Goal: Navigation & Orientation: Find specific page/section

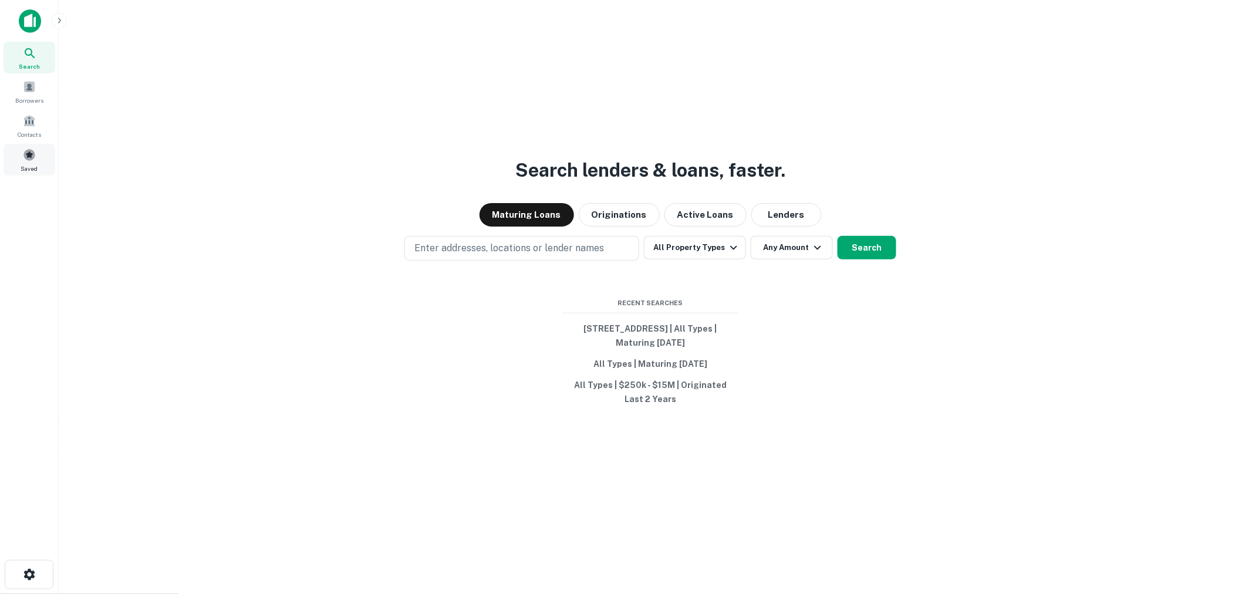
click at [16, 154] on div "Saved" at bounding box center [30, 160] width 52 height 32
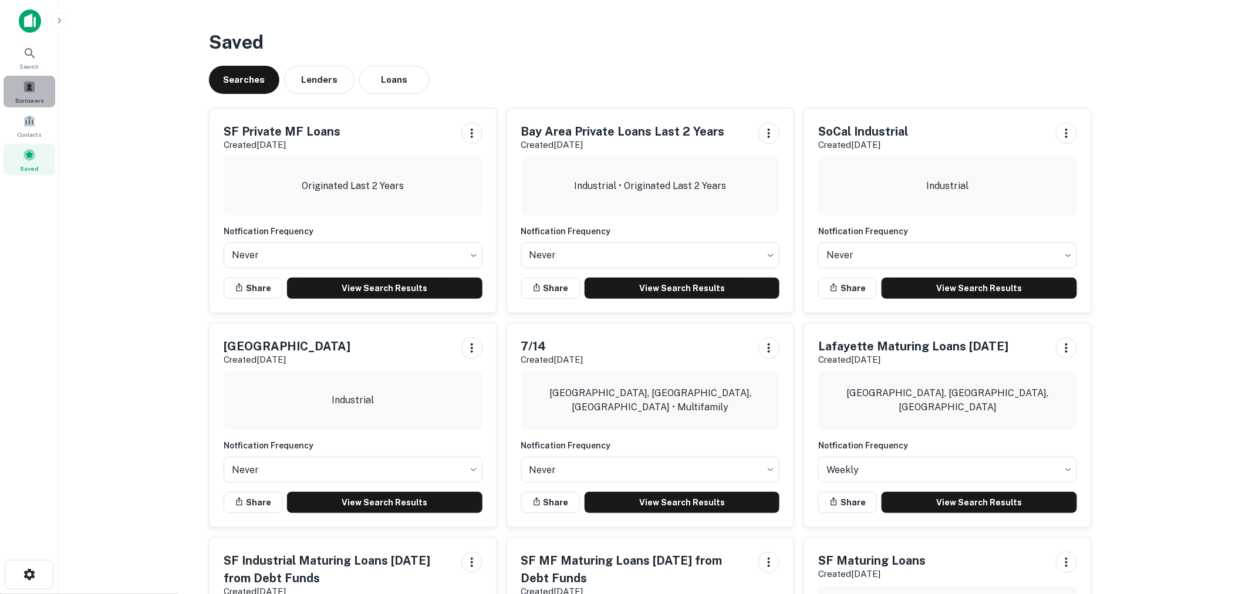
click at [31, 91] on span at bounding box center [29, 86] width 13 height 13
